Goal: Task Accomplishment & Management: Manage account settings

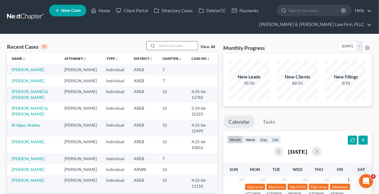
click at [178, 44] on input "search" at bounding box center [177, 46] width 41 height 8
type input "[PERSON_NAME]"
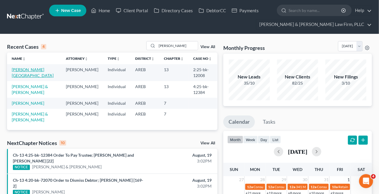
click at [15, 70] on link "[PERSON_NAME][GEOGRAPHIC_DATA]" at bounding box center [33, 72] width 42 height 11
select select "1"
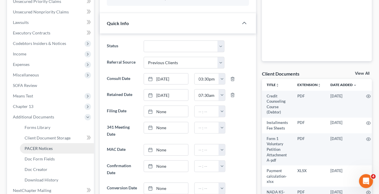
click at [26, 147] on span "PACER Notices" at bounding box center [39, 148] width 28 height 5
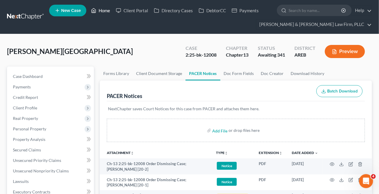
click at [94, 8] on icon at bounding box center [93, 10] width 5 height 7
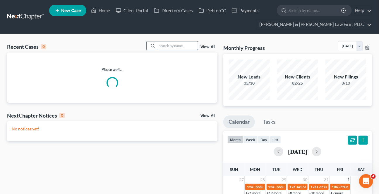
click at [162, 44] on input "search" at bounding box center [177, 46] width 41 height 8
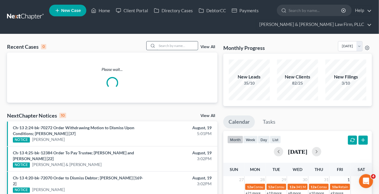
type input "e"
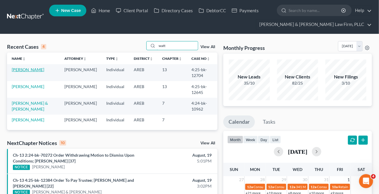
type input "watt"
click at [21, 70] on link "[PERSON_NAME]" at bounding box center [28, 69] width 32 height 5
select select "2"
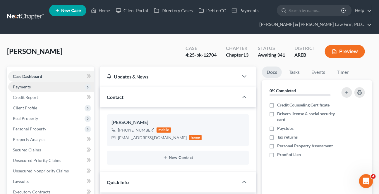
click at [29, 88] on span "Payments" at bounding box center [22, 87] width 18 height 5
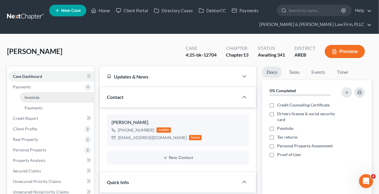
click at [29, 94] on link "Invoices" at bounding box center [57, 97] width 74 height 11
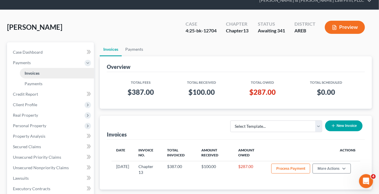
scroll to position [53, 0]
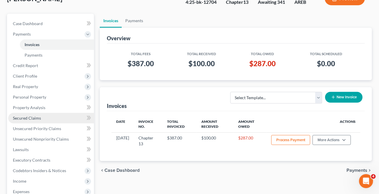
click at [19, 117] on span "Secured Claims" at bounding box center [27, 118] width 28 height 5
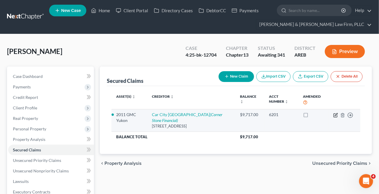
click at [335, 113] on icon "button" at bounding box center [335, 115] width 5 height 5
select select "2"
select select "0"
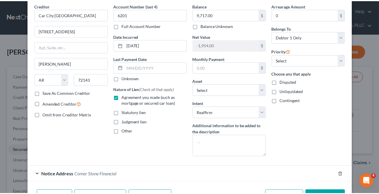
scroll to position [49, 0]
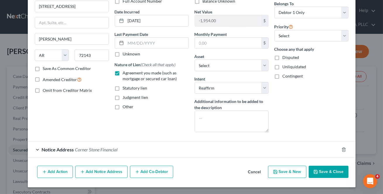
click at [256, 173] on button "Cancel" at bounding box center [254, 173] width 22 height 12
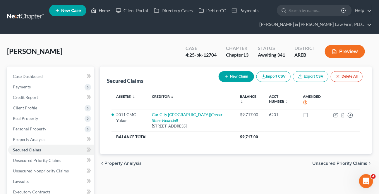
click at [99, 8] on link "Home" at bounding box center [100, 10] width 25 height 11
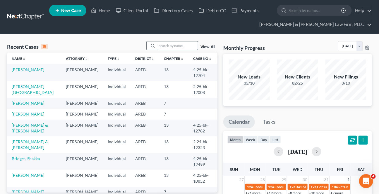
click at [161, 46] on input "search" at bounding box center [177, 46] width 41 height 8
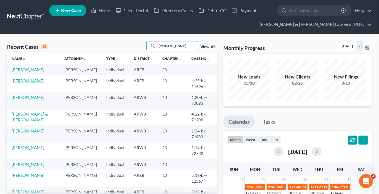
type input "[PERSON_NAME]"
click at [29, 83] on link "[PERSON_NAME]" at bounding box center [28, 80] width 32 height 5
select select "1"
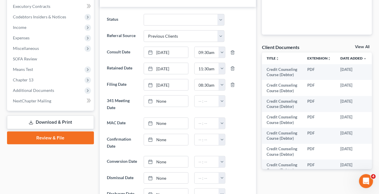
click at [34, 121] on link "Download & Print" at bounding box center [50, 123] width 87 height 14
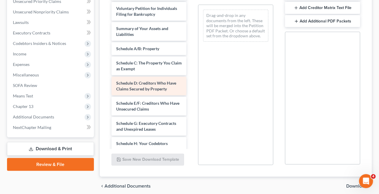
scroll to position [213, 0]
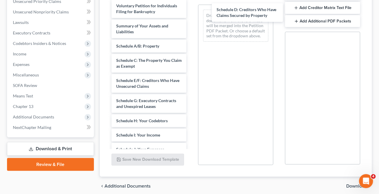
drag, startPoint x: 131, startPoint y: 77, endPoint x: 229, endPoint y: 13, distance: 116.5
click at [191, 6] on div "Schedule D: Creditors Who Have Claims Secured by Property Credit Counseling Cou…" at bounding box center [149, 37] width 85 height 520
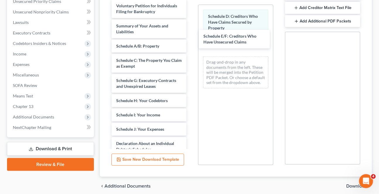
drag, startPoint x: 138, startPoint y: 79, endPoint x: 239, endPoint y: 52, distance: 104.1
click at [191, 39] on div "Schedule E/F: Creditors Who Have Unsecured Claims Credit Counseling Course (Deb…" at bounding box center [149, 27] width 85 height 500
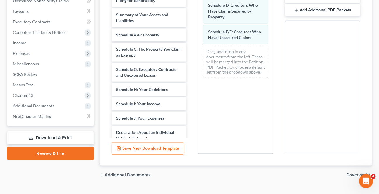
scroll to position [177, 0]
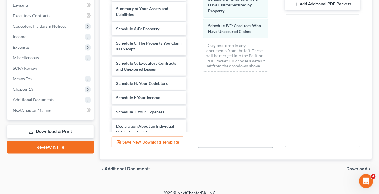
click at [359, 167] on span "Download" at bounding box center [356, 169] width 21 height 5
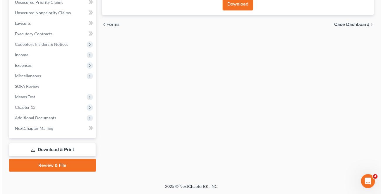
scroll to position [158, 0]
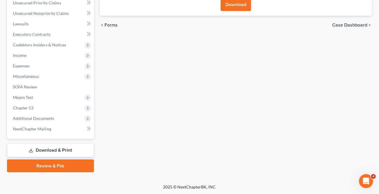
click at [227, 7] on button "Download" at bounding box center [235, 4] width 30 height 13
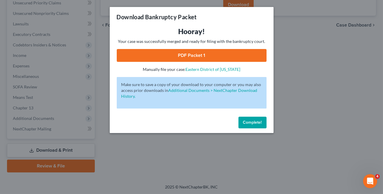
click at [171, 61] on link "PDF Packet 1" at bounding box center [192, 55] width 150 height 13
click at [243, 123] on span "Complete!" at bounding box center [252, 122] width 19 height 5
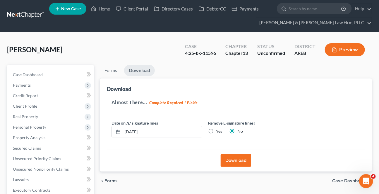
scroll to position [0, 0]
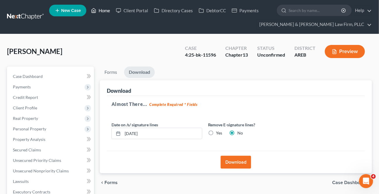
click at [108, 10] on link "Home" at bounding box center [100, 10] width 25 height 11
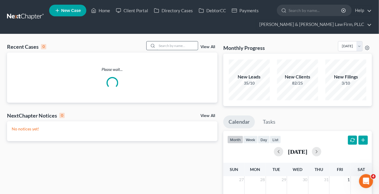
click at [169, 49] on input "search" at bounding box center [177, 46] width 41 height 8
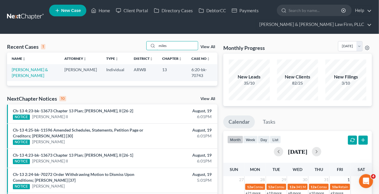
drag, startPoint x: 143, startPoint y: 54, endPoint x: 80, endPoint y: 74, distance: 66.7
click at [80, 74] on div "Recent Cases 1 miles View All Name unfold_more expand_more expand_less Attorney…" at bounding box center [112, 63] width 210 height 45
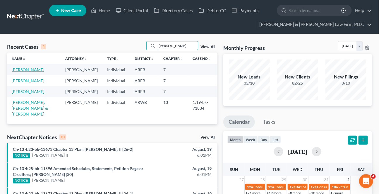
type input "[PERSON_NAME]"
click at [28, 68] on link "[PERSON_NAME]" at bounding box center [28, 69] width 32 height 5
select select "2"
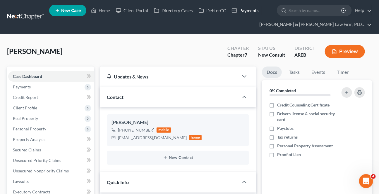
click at [246, 16] on ul "New Case Home Client Portal Directory Cases DebtorCC Payments - No Result - See…" at bounding box center [210, 17] width 323 height 28
click at [368, 26] on link "[PERSON_NAME] & [PERSON_NAME] Law Firm, PLLC" at bounding box center [313, 24] width 115 height 11
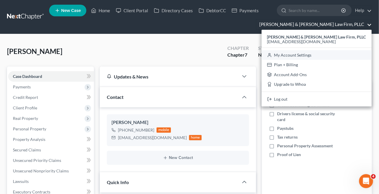
click at [326, 55] on link "My Account Settings" at bounding box center [316, 55] width 110 height 10
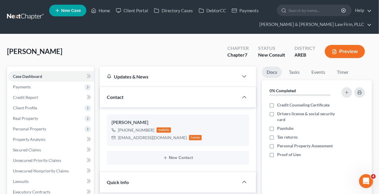
select select "23"
select select "2"
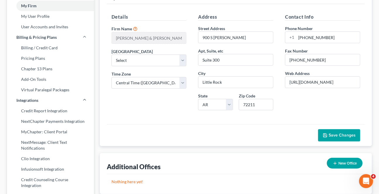
scroll to position [53, 0]
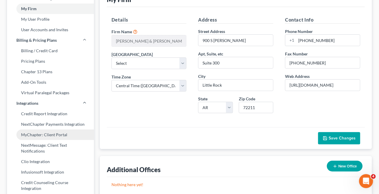
click at [40, 132] on link "MyChapter: Client Portal" at bounding box center [50, 135] width 87 height 11
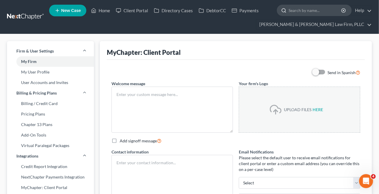
type textarea "Hello! Welcome to MyChapter. We are here to help make the bankruptcy filing pro…"
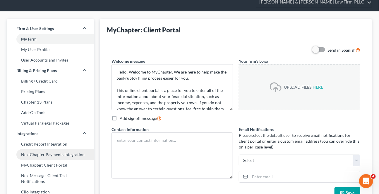
scroll to position [80, 0]
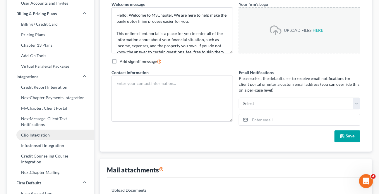
click at [44, 137] on link "Clio Integration" at bounding box center [50, 135] width 87 height 11
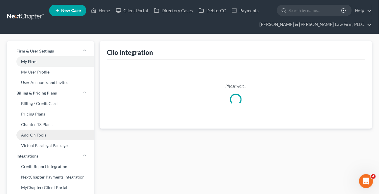
select select "1"
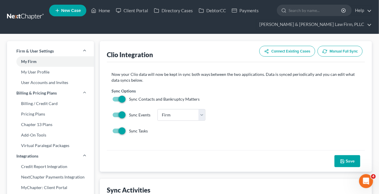
click at [337, 48] on button "Manual Full Sync" at bounding box center [339, 51] width 45 height 11
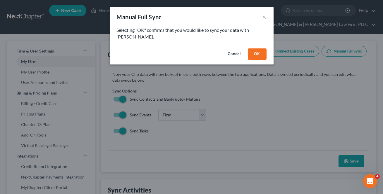
click at [255, 49] on button "OK" at bounding box center [257, 55] width 19 height 12
